Goal: Task Accomplishment & Management: Complete application form

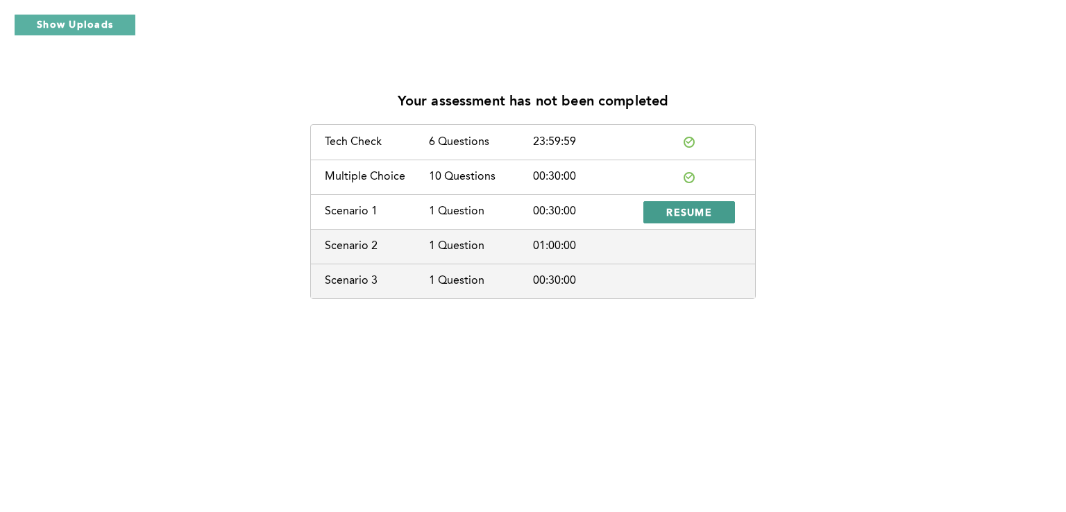
click at [708, 217] on span "RESUME" at bounding box center [689, 211] width 46 height 13
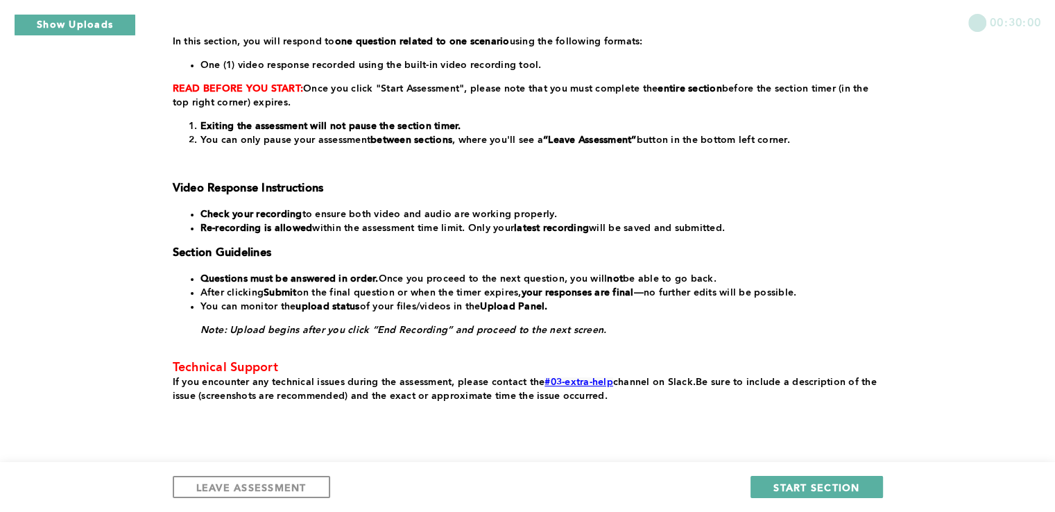
scroll to position [219, 0]
click at [822, 486] on span "START SECTION" at bounding box center [817, 487] width 86 height 13
click at [851, 481] on span "START SECTION" at bounding box center [817, 487] width 86 height 13
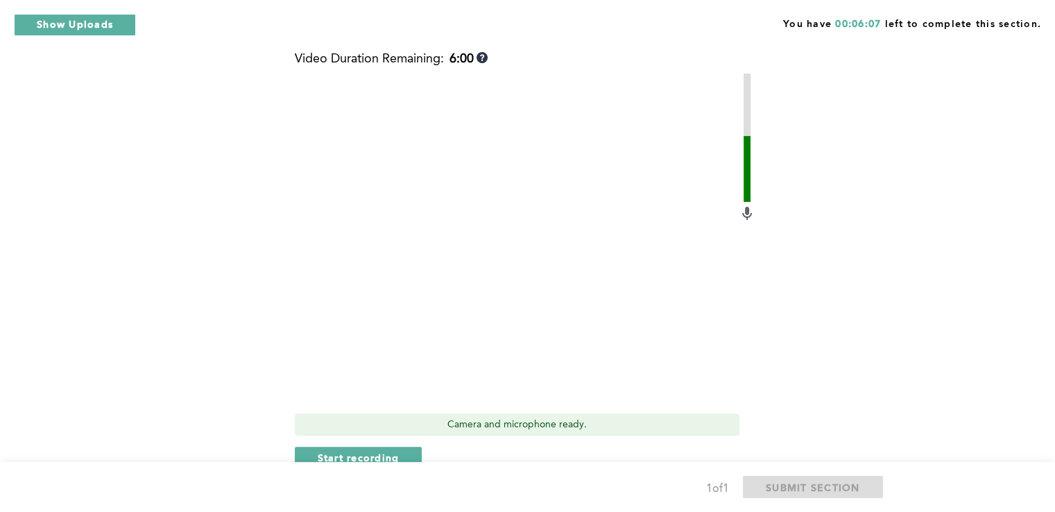
scroll to position [425, 0]
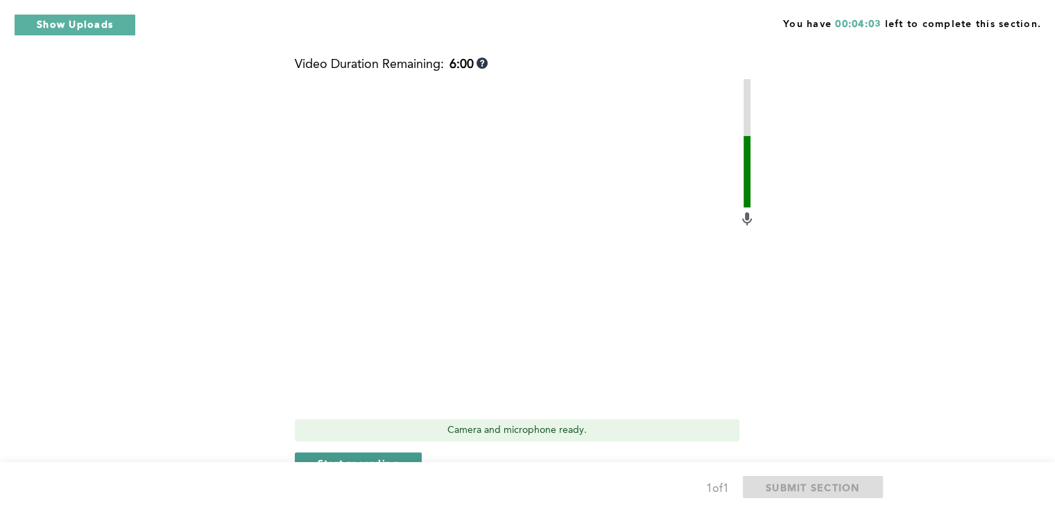
click at [355, 457] on span "Start recording" at bounding box center [359, 463] width 82 height 13
click at [360, 457] on span "Stop recording" at bounding box center [358, 463] width 81 height 13
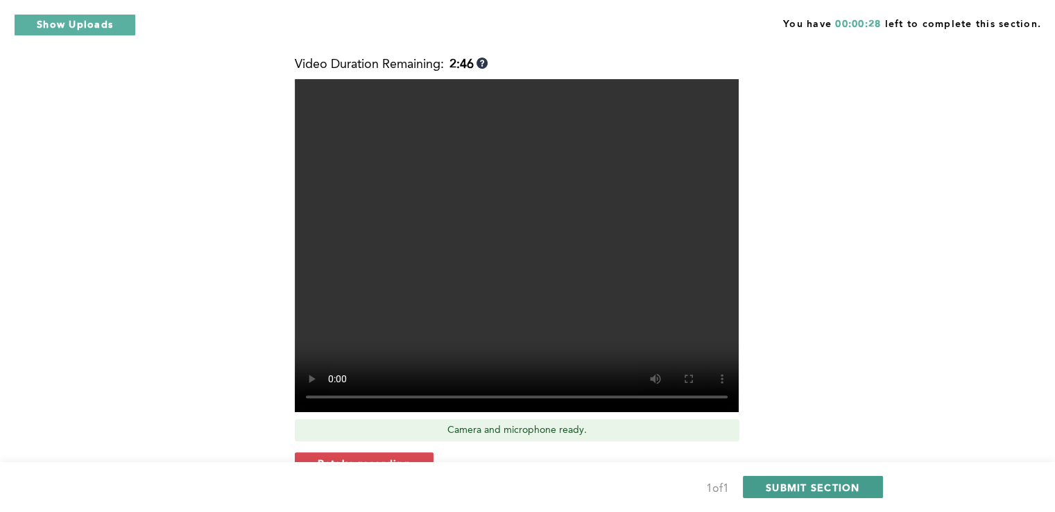
click at [802, 492] on span "SUBMIT SECTION" at bounding box center [813, 487] width 94 height 13
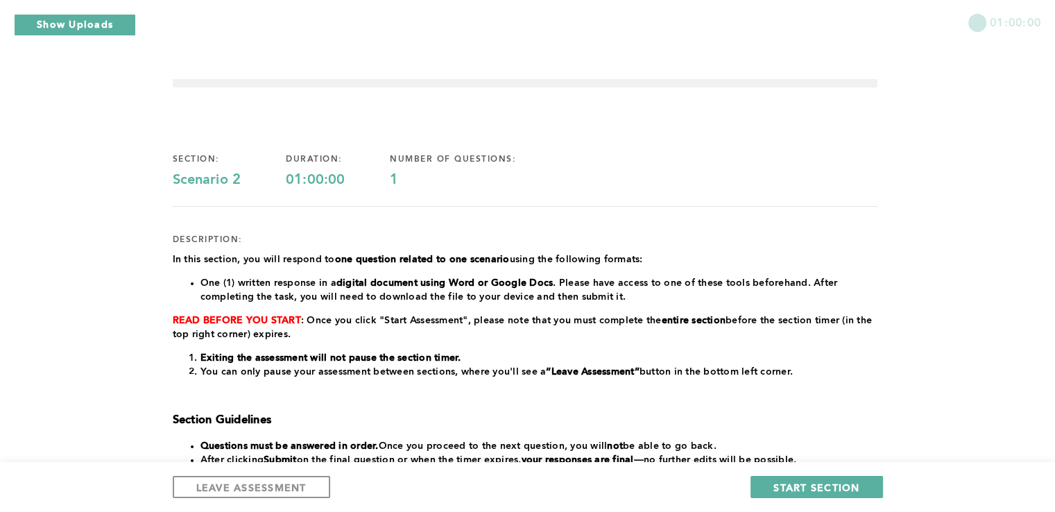
scroll to position [0, 0]
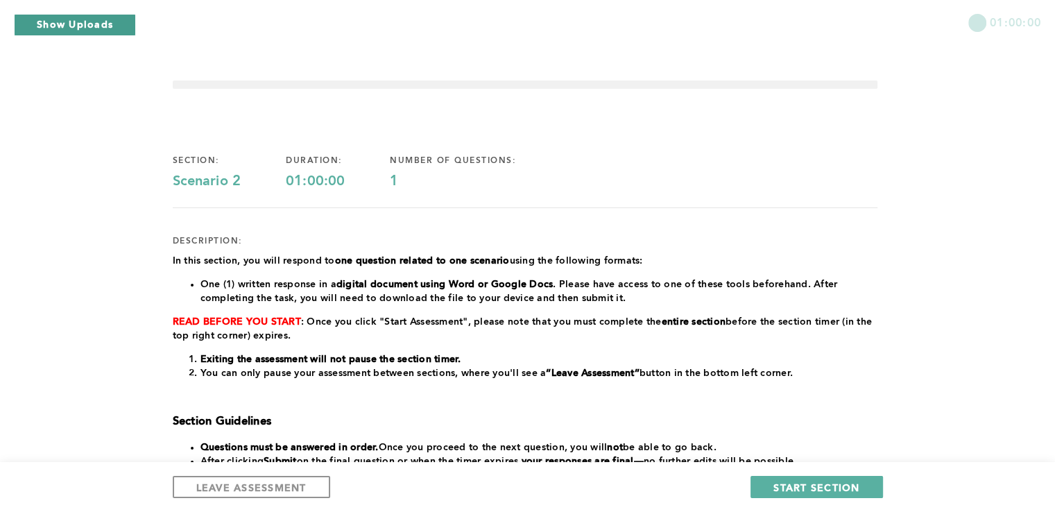
click at [35, 18] on button "Show Uploads" at bounding box center [75, 25] width 122 height 22
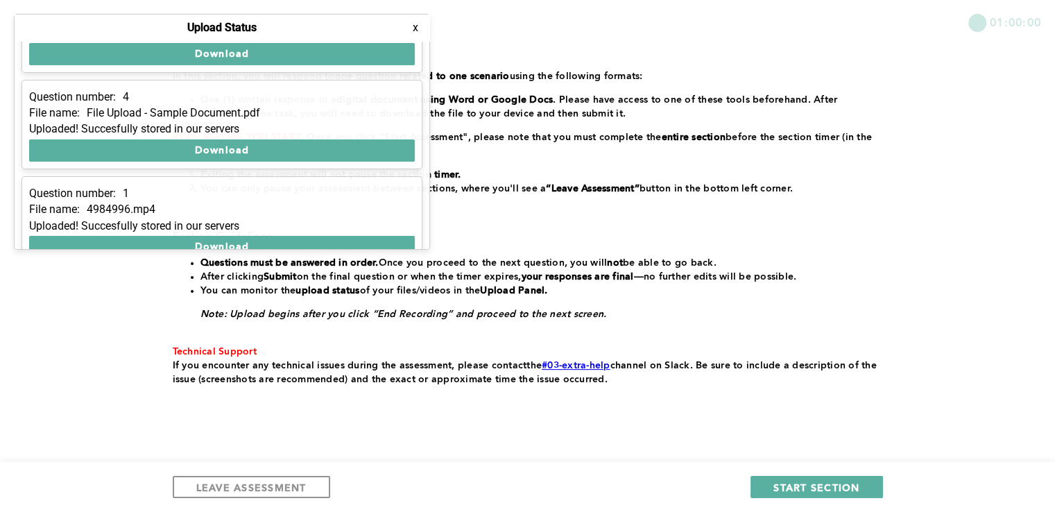
scroll to position [80, 0]
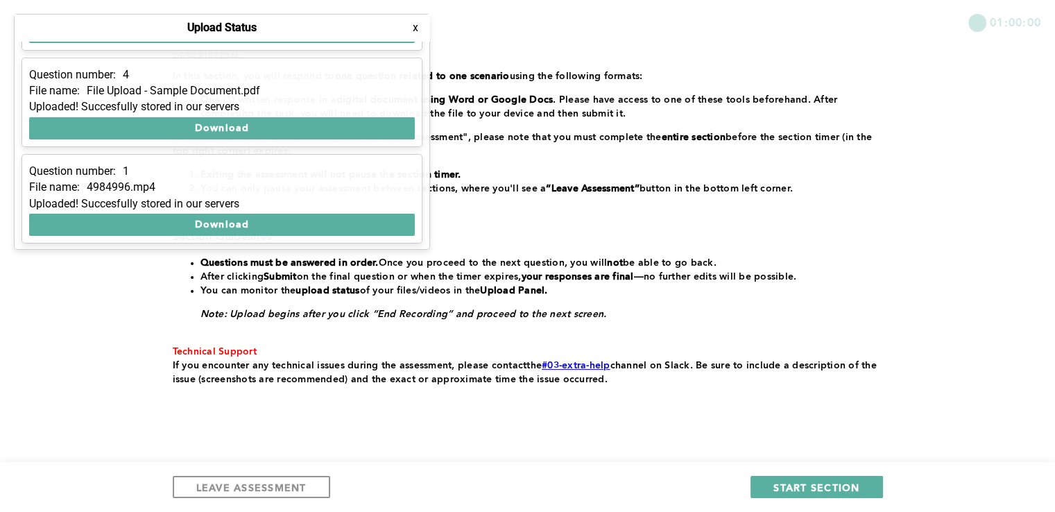
click at [416, 31] on button "x" at bounding box center [416, 28] width 14 height 14
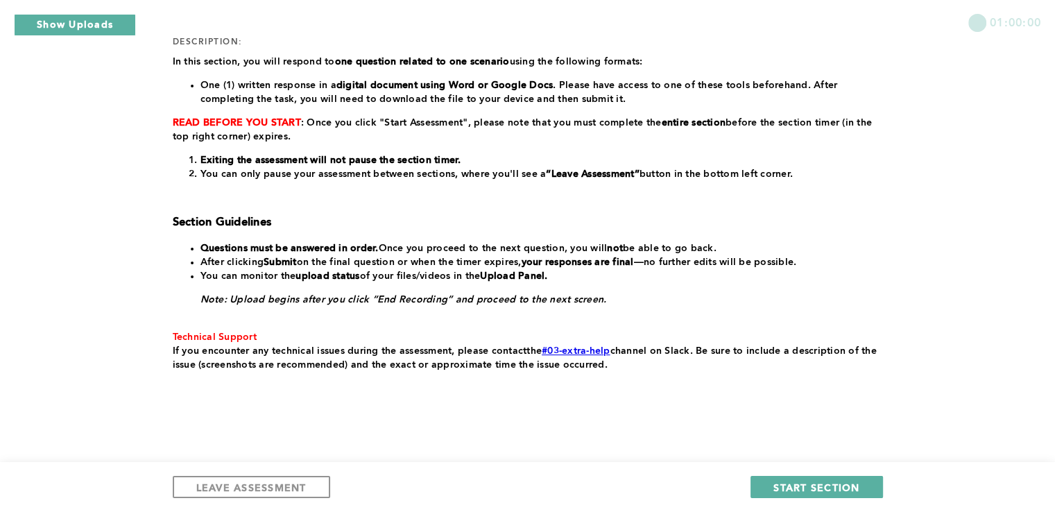
scroll to position [208, 0]
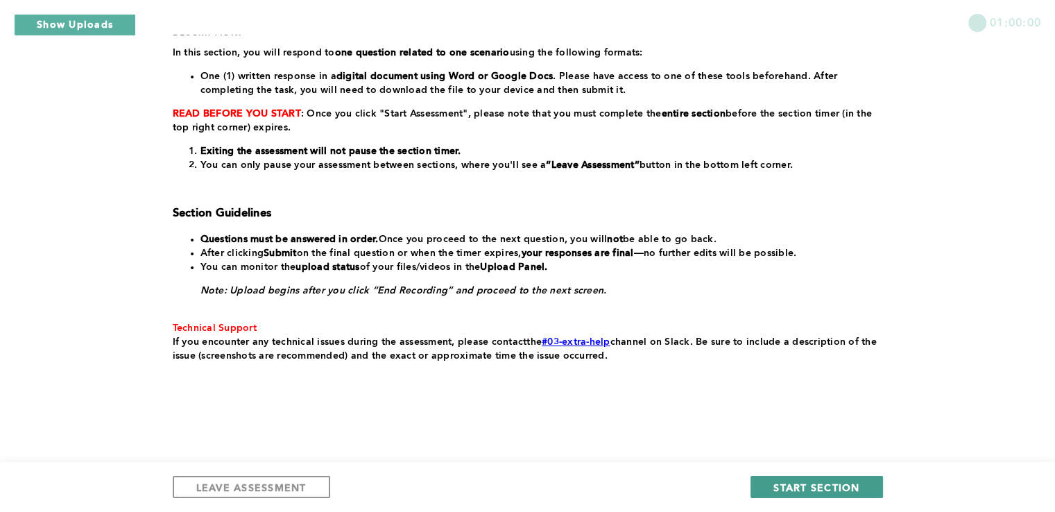
click at [831, 481] on span "START SECTION" at bounding box center [817, 487] width 86 height 13
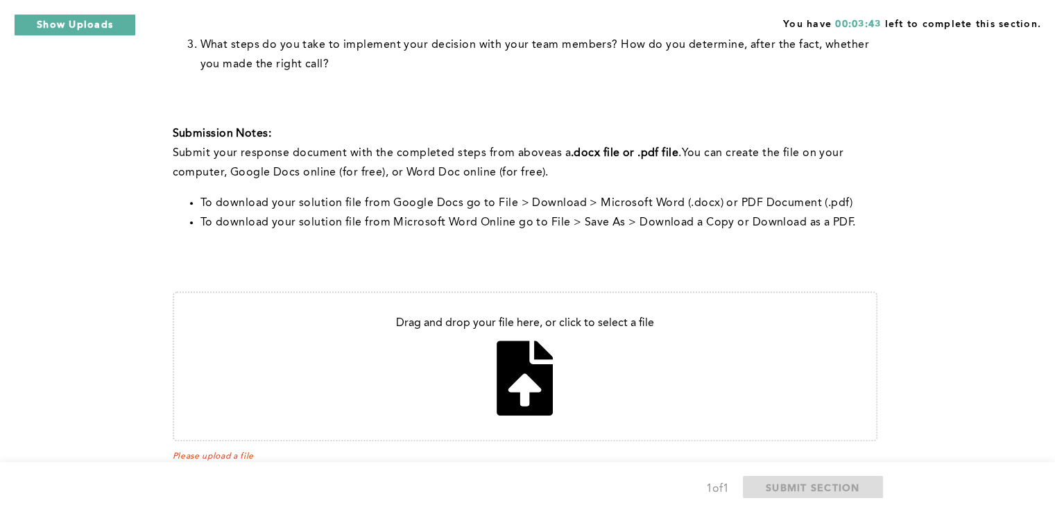
scroll to position [536, 0]
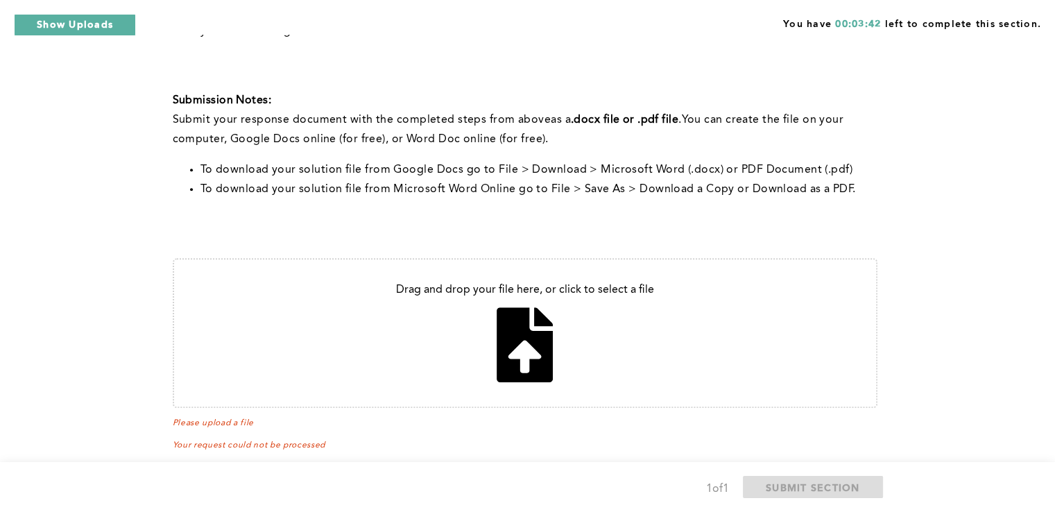
click at [517, 330] on input "file" at bounding box center [525, 333] width 702 height 147
type input "C:\fakepath\Call for [PERSON_NAME].pdf"
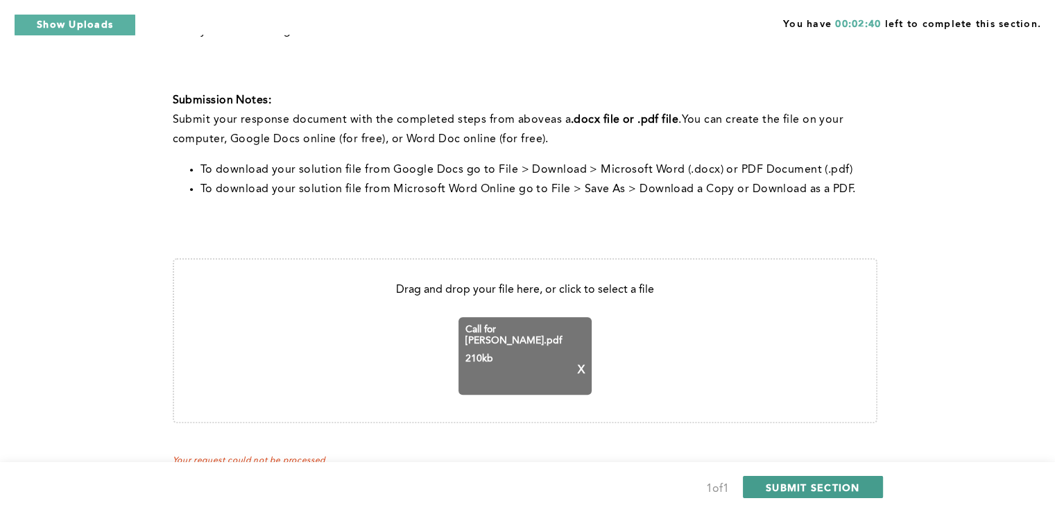
click at [843, 488] on span "SUBMIT SECTION" at bounding box center [813, 487] width 94 height 13
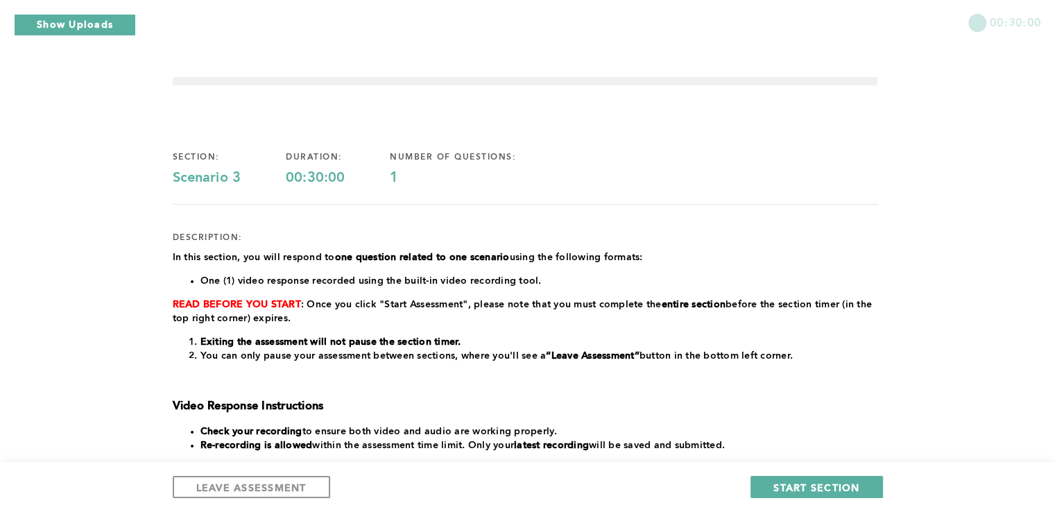
scroll to position [0, 0]
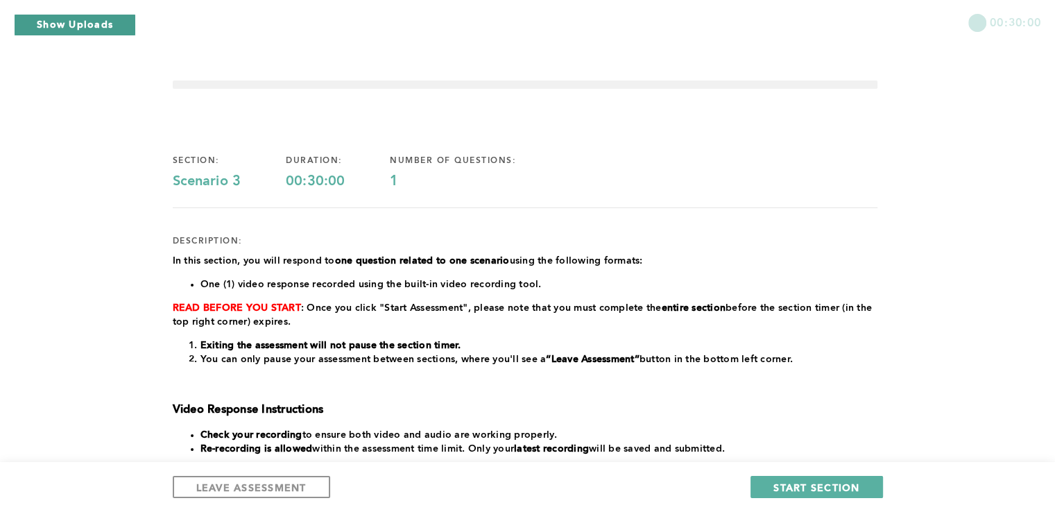
click at [71, 28] on button "Show Uploads" at bounding box center [75, 25] width 122 height 22
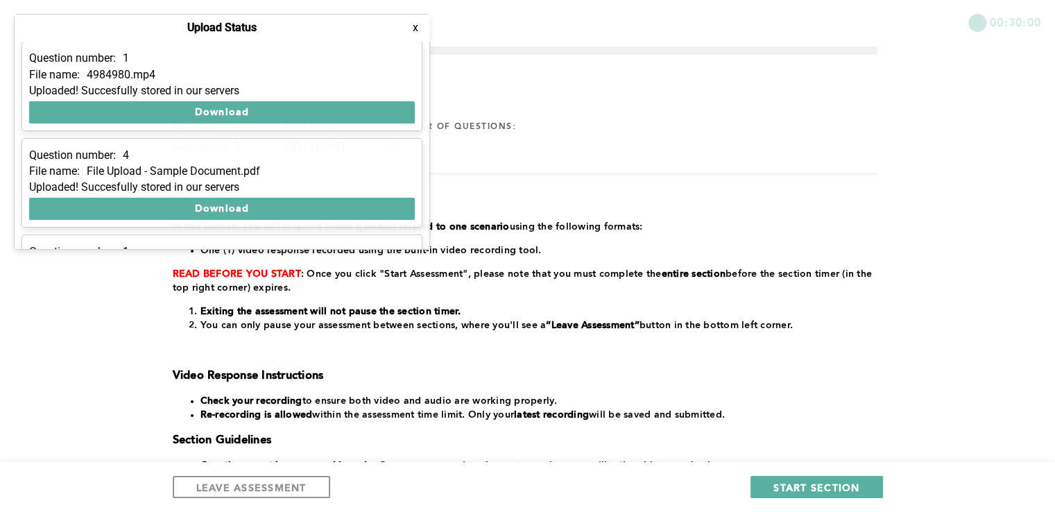
click at [418, 30] on button "x" at bounding box center [416, 28] width 14 height 14
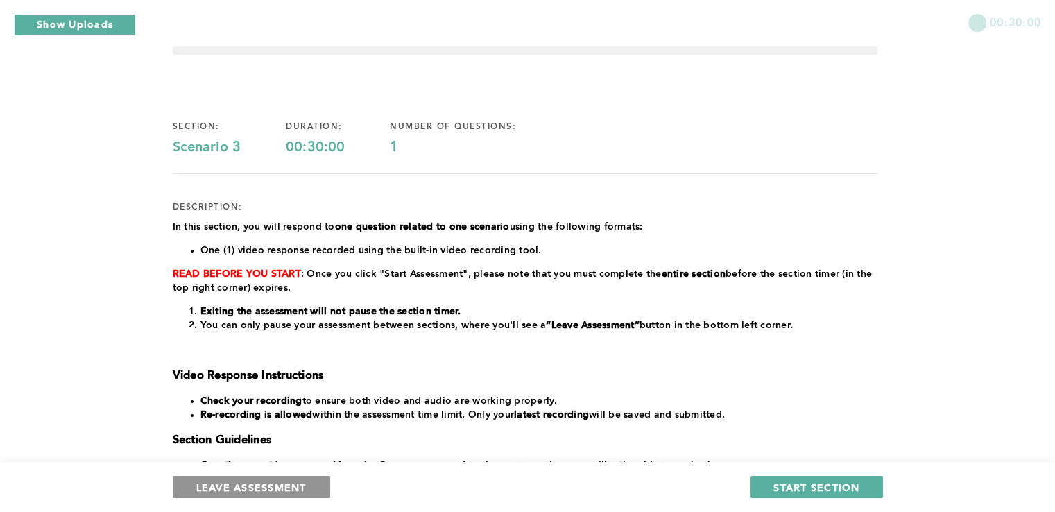
click at [270, 488] on span "LEAVE ASSESSMENT" at bounding box center [251, 487] width 110 height 13
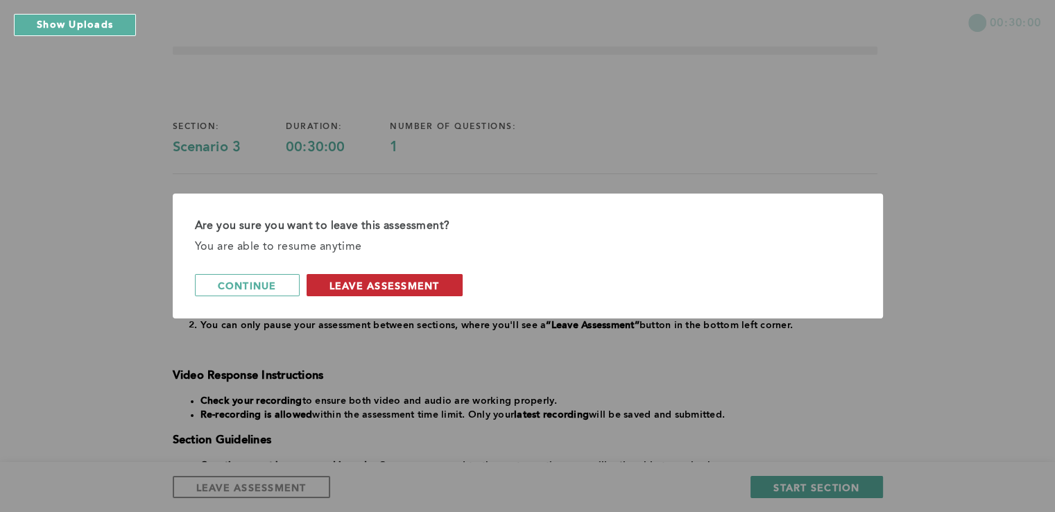
click at [344, 284] on span "leave assessment" at bounding box center [385, 285] width 110 height 13
